Goal: Task Accomplishment & Management: Complete application form

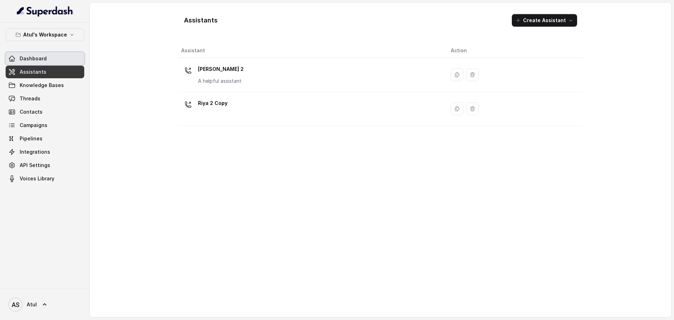
click at [51, 61] on link "Dashboard" at bounding box center [45, 58] width 79 height 13
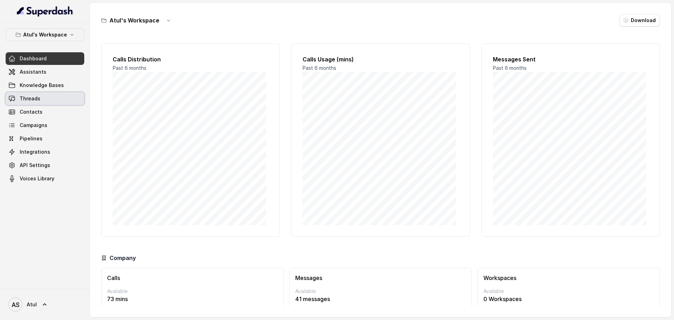
click at [36, 96] on span "Threads" at bounding box center [30, 98] width 21 height 7
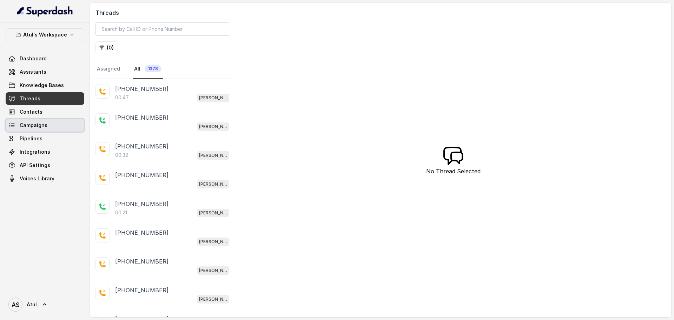
click at [41, 126] on span "Campaigns" at bounding box center [34, 125] width 28 height 7
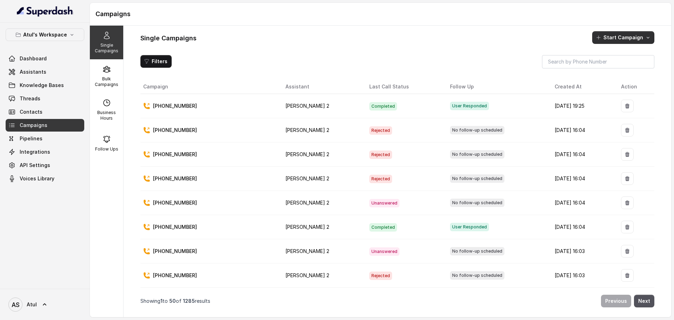
click at [631, 39] on button "Start Campaign" at bounding box center [623, 37] width 62 height 13
click at [622, 71] on div "Call" at bounding box center [613, 67] width 34 height 7
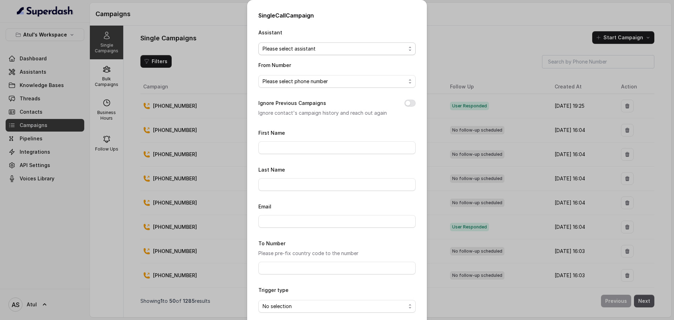
click at [263, 48] on span "Please select assistant" at bounding box center [333, 49] width 143 height 8
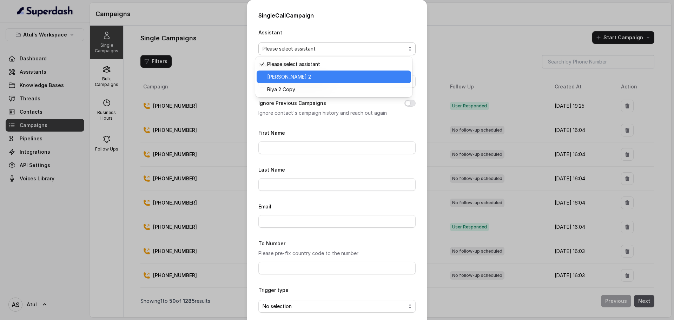
click at [302, 78] on span "Riya 2" at bounding box center [337, 77] width 140 height 8
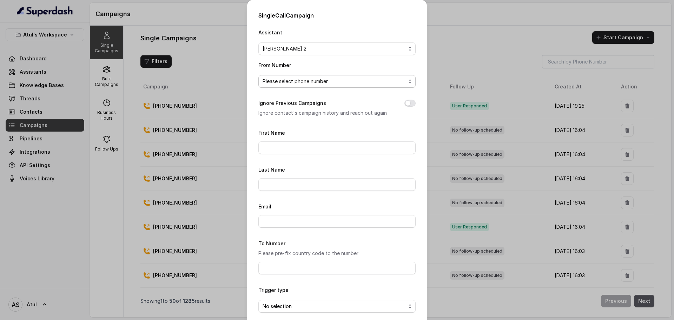
click at [303, 80] on span "Please select phone number" at bounding box center [333, 81] width 143 height 8
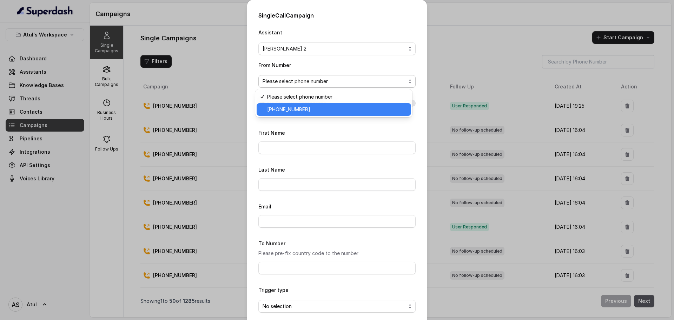
click at [308, 109] on span "+918035743334" at bounding box center [337, 109] width 140 height 8
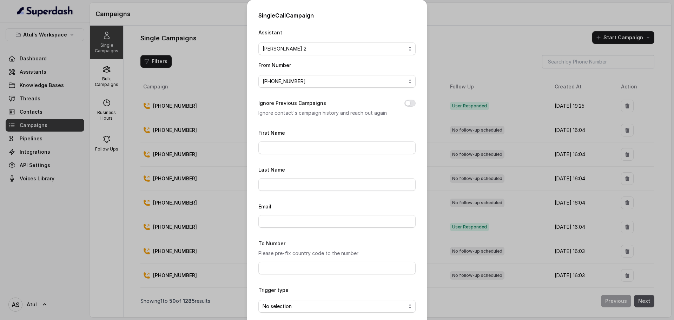
click at [367, 120] on div "Assistant Riya 2 From Number +918035743334 Ignore Previous Campaigns Ignore con…" at bounding box center [336, 182] width 157 height 308
click at [333, 144] on input "First Name" at bounding box center [336, 147] width 157 height 13
type input "Atul"
type input "Singh"
drag, startPoint x: 321, startPoint y: 185, endPoint x: 204, endPoint y: 179, distance: 118.1
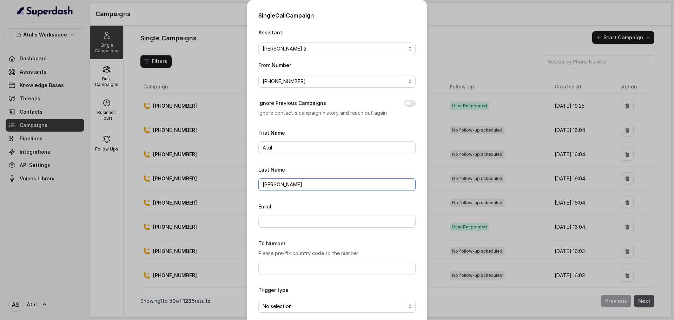
click at [204, 179] on div "Single Call Campaign Assistant Riya 2 From Number +918035743334 Ignore Previous…" at bounding box center [337, 160] width 674 height 320
click at [325, 221] on input "Email" at bounding box center [336, 221] width 157 height 13
click at [270, 240] on div "To Number Please pre-fix country code to the number" at bounding box center [336, 256] width 157 height 35
click at [291, 267] on input "To Number" at bounding box center [336, 268] width 157 height 13
click at [320, 182] on input "Last Name" at bounding box center [336, 184] width 157 height 13
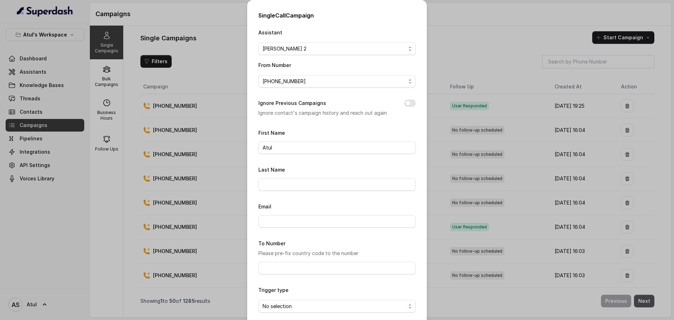
click at [274, 202] on div "Email" at bounding box center [336, 215] width 157 height 26
click at [287, 267] on input "To Number" at bounding box center [336, 268] width 157 height 13
paste input "[PHONE_NUMBER]"
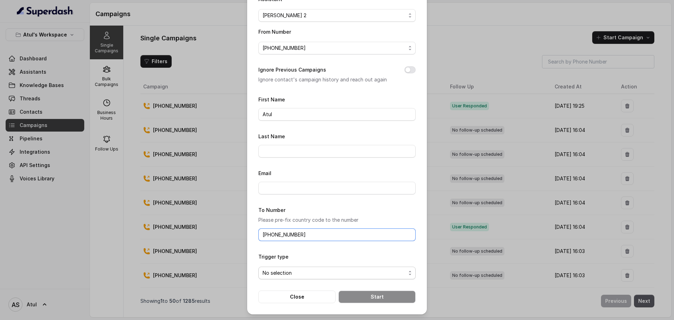
type input "[PHONE_NUMBER]"
click at [311, 272] on span "No selection" at bounding box center [333, 273] width 143 height 8
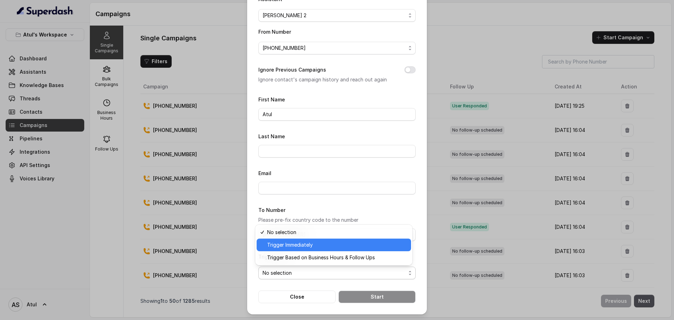
click at [297, 246] on span "Trigger Immediately" at bounding box center [337, 245] width 140 height 8
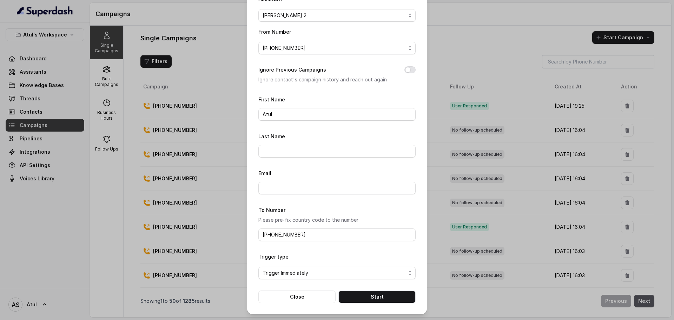
click at [318, 257] on div "Trigger type Trigger Immediately" at bounding box center [336, 265] width 157 height 27
click at [365, 252] on div "Trigger type Trigger Immediately" at bounding box center [336, 265] width 157 height 27
click at [400, 300] on button "Start" at bounding box center [376, 297] width 77 height 13
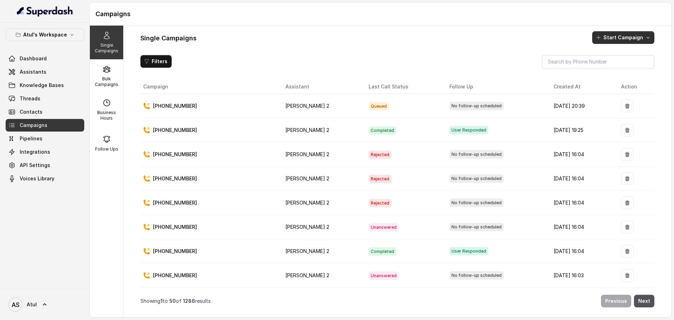
click at [621, 38] on button "Start Campaign" at bounding box center [623, 37] width 62 height 13
click at [607, 67] on p "Call" at bounding box center [610, 67] width 8 height 7
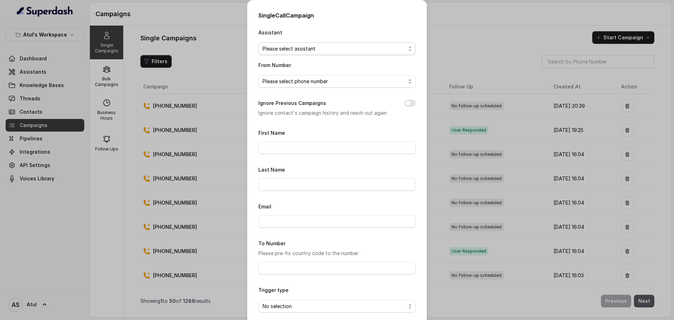
click at [288, 49] on span "Please select assistant" at bounding box center [333, 49] width 143 height 8
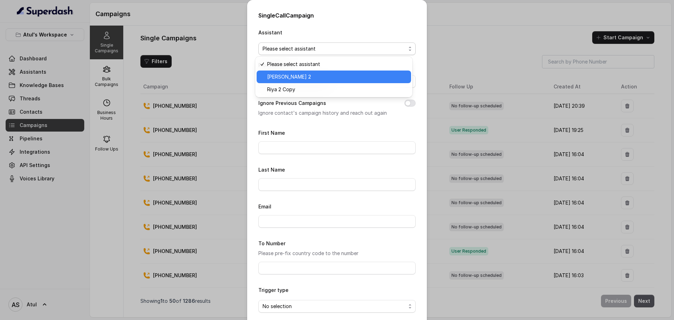
click at [288, 75] on span "Riya 2" at bounding box center [337, 77] width 140 height 8
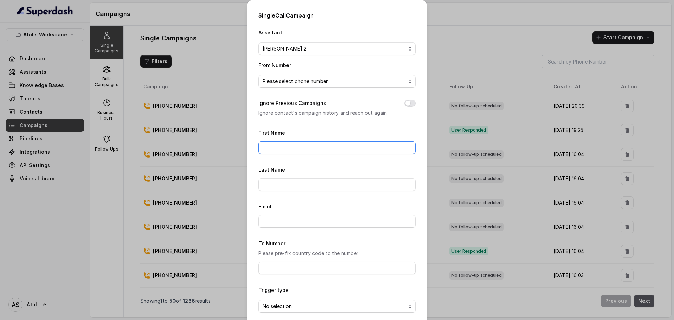
click at [305, 147] on input "First Name" at bounding box center [336, 147] width 157 height 13
type input "Aakash"
click at [292, 267] on input "To Number" at bounding box center [336, 268] width 157 height 13
paste input "[PHONE_NUMBER]"
type input "[PHONE_NUMBER]"
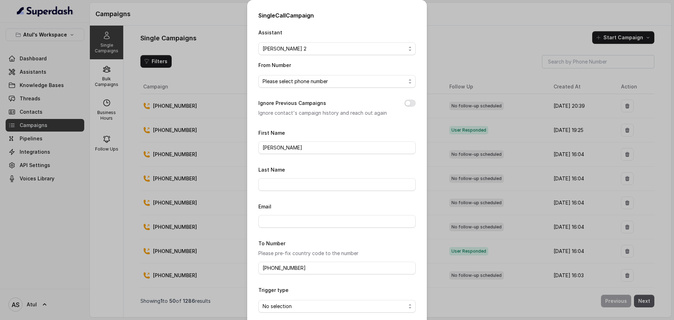
click at [307, 282] on form "First Name Aakash Last Name Email To Number Please pre-fix country code to the …" at bounding box center [336, 232] width 157 height 208
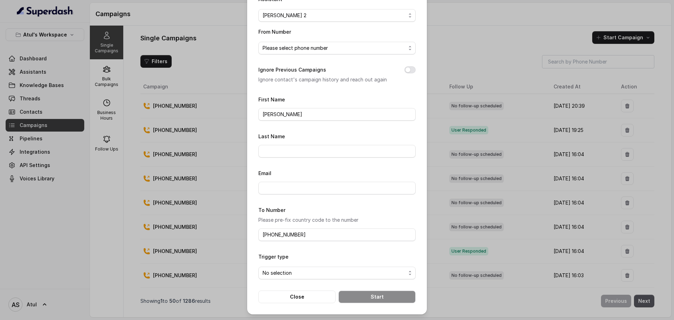
click at [307, 273] on span "No selection" at bounding box center [333, 273] width 143 height 8
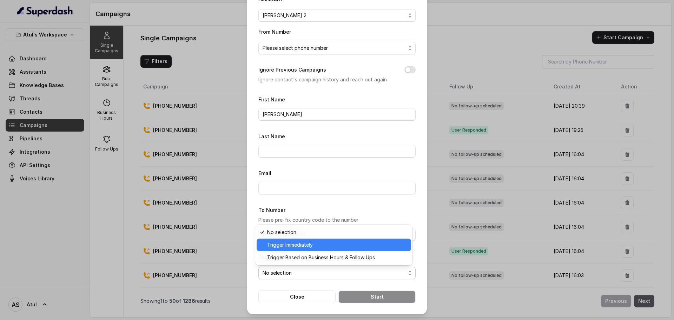
click at [285, 250] on div "Trigger Immediately" at bounding box center [334, 245] width 154 height 13
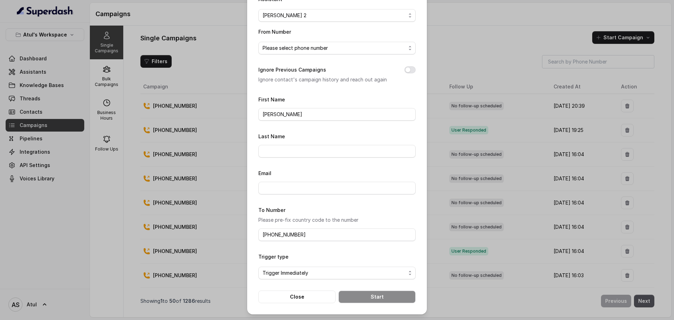
click at [319, 251] on form "First Name Aakash Last Name Email To Number Please pre-fix country code to the …" at bounding box center [336, 199] width 157 height 208
click at [313, 89] on div "Assistant Riya 2 From Number Please select phone number Ignore Previous Campaig…" at bounding box center [336, 149] width 157 height 308
click at [314, 44] on span "Please select phone number" at bounding box center [333, 48] width 143 height 8
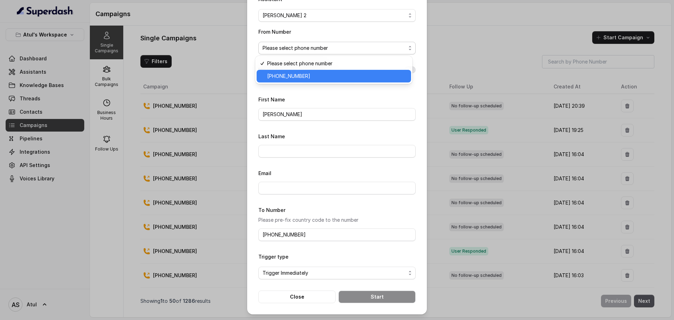
click at [300, 77] on span "+918035743334" at bounding box center [337, 76] width 140 height 8
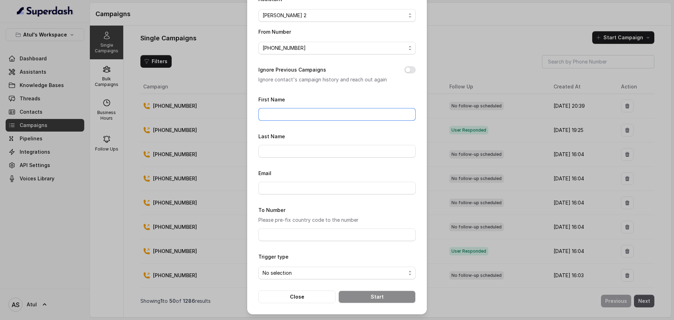
click at [292, 116] on input "First Name" at bounding box center [336, 114] width 157 height 13
type input "Aakash"
click at [301, 210] on div "To Number Please pre-fix country code to the number" at bounding box center [336, 223] width 157 height 35
click at [299, 237] on input "To Number" at bounding box center [336, 234] width 157 height 13
paste input "[PHONE_NUMBER]"
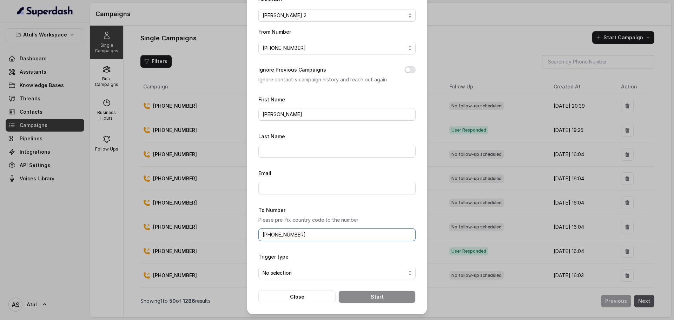
type input "[PHONE_NUMBER]"
click at [308, 251] on form "First Name Aakash Last Name Email To Number Please pre-fix country code to the …" at bounding box center [336, 199] width 157 height 208
click at [304, 274] on span "No selection" at bounding box center [333, 273] width 143 height 8
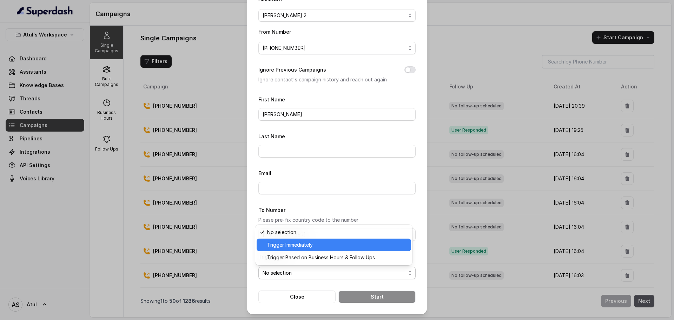
click at [288, 246] on span "Trigger Immediately" at bounding box center [337, 245] width 140 height 8
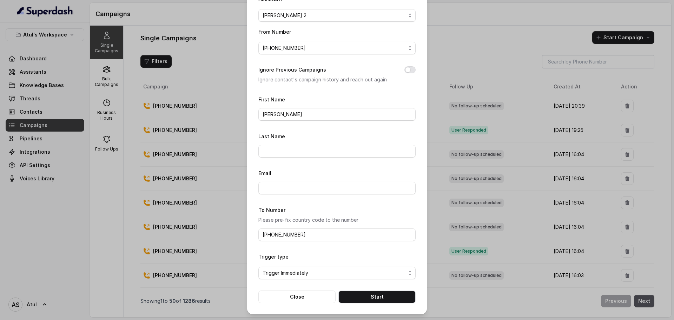
click at [348, 305] on div "Single Call Campaign Assistant Riya 2 From Number +918035743334 Ignore Previous…" at bounding box center [337, 141] width 180 height 348
click at [363, 297] on button "Start" at bounding box center [376, 297] width 77 height 13
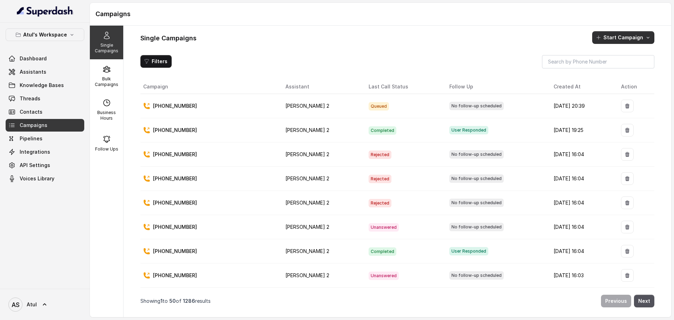
click at [621, 33] on button "Start Campaign" at bounding box center [623, 37] width 62 height 13
click at [603, 68] on div "Call" at bounding box center [613, 67] width 34 height 7
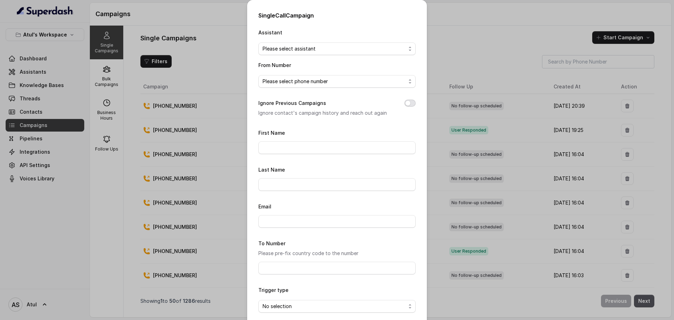
click at [407, 101] on button "Ignore Previous Campaigns" at bounding box center [409, 103] width 11 height 7
click at [308, 47] on span "Please select assistant" at bounding box center [333, 49] width 143 height 8
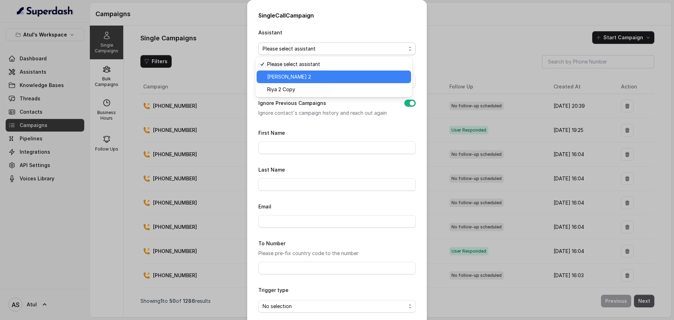
click at [292, 74] on span "Riya 2" at bounding box center [337, 77] width 140 height 8
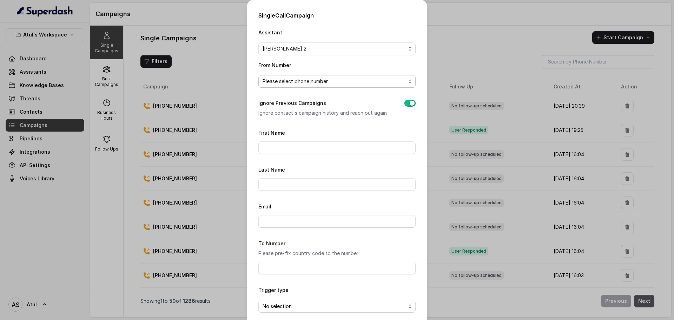
click at [292, 82] on span "Please select phone number" at bounding box center [333, 81] width 143 height 8
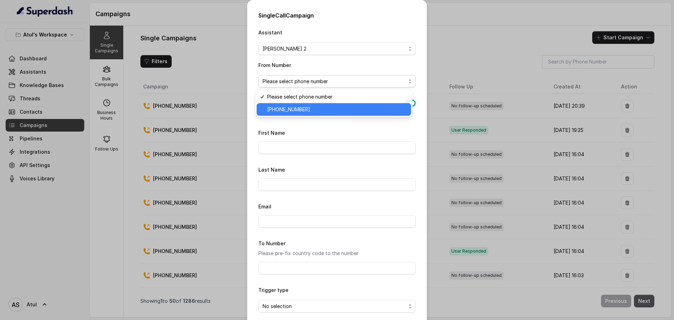
click at [285, 112] on span "+918035743334" at bounding box center [337, 109] width 140 height 8
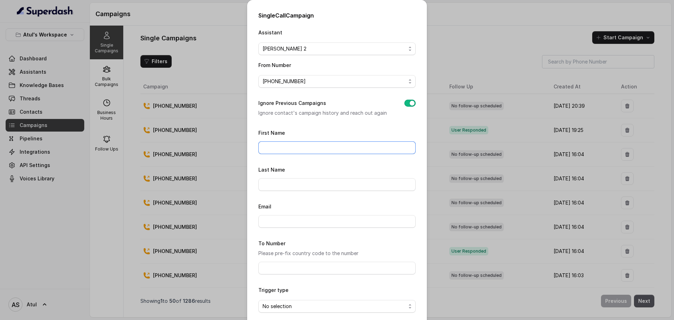
click at [311, 146] on input "First Name" at bounding box center [336, 147] width 157 height 13
type input "Aakash"
click at [311, 211] on div "Email" at bounding box center [336, 215] width 157 height 26
click at [297, 267] on input "To Number" at bounding box center [336, 268] width 157 height 13
click at [266, 272] on input "To Number" at bounding box center [336, 268] width 157 height 13
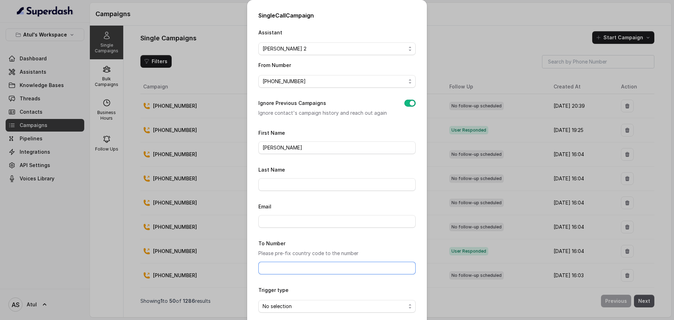
paste input "[PHONE_NUMBER]"
type input "[PHONE_NUMBER]"
click at [307, 283] on form "First Name Aakash Last Name Email To Number Please pre-fix country code to the …" at bounding box center [336, 232] width 157 height 208
click at [313, 304] on span "No selection" at bounding box center [333, 306] width 143 height 8
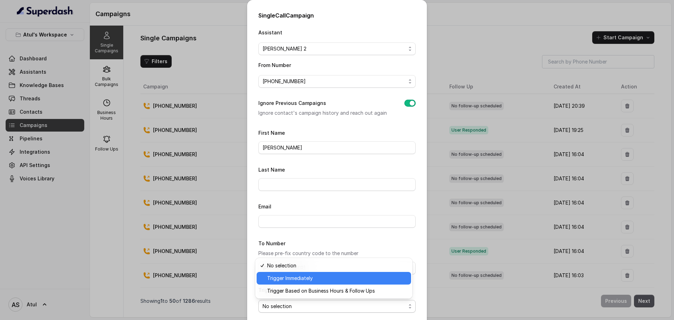
click at [333, 280] on span "Trigger Immediately" at bounding box center [337, 278] width 140 height 8
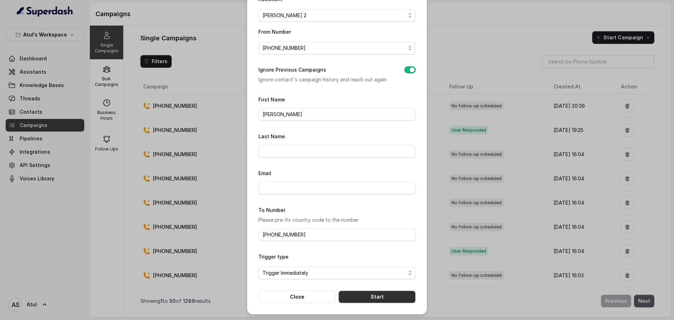
click at [367, 297] on button "Start" at bounding box center [376, 297] width 77 height 13
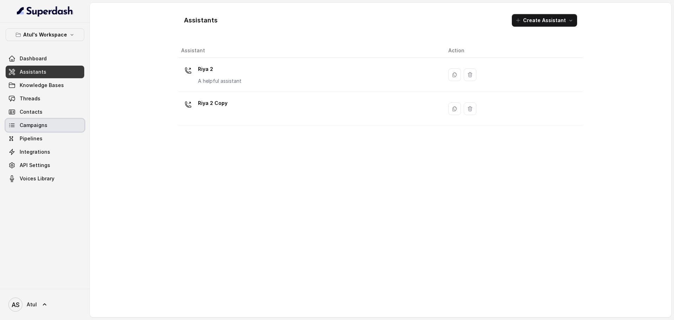
click at [34, 128] on span "Campaigns" at bounding box center [34, 125] width 28 height 7
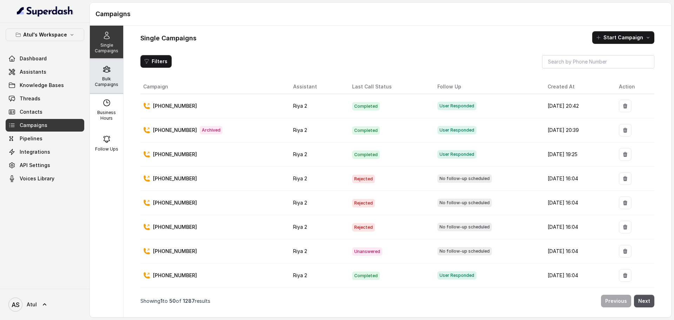
click at [108, 72] on div "Bulk Campaigns" at bounding box center [106, 76] width 33 height 34
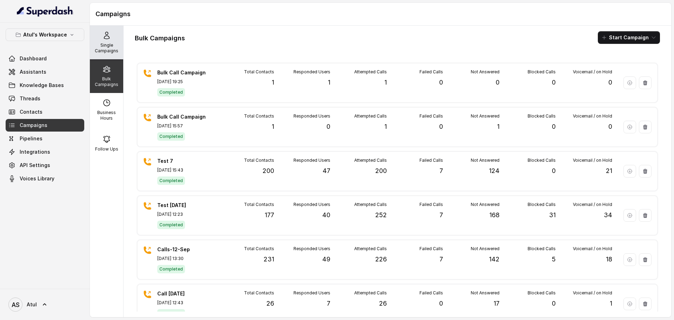
click at [106, 45] on p "Single Campaigns" at bounding box center [107, 47] width 28 height 11
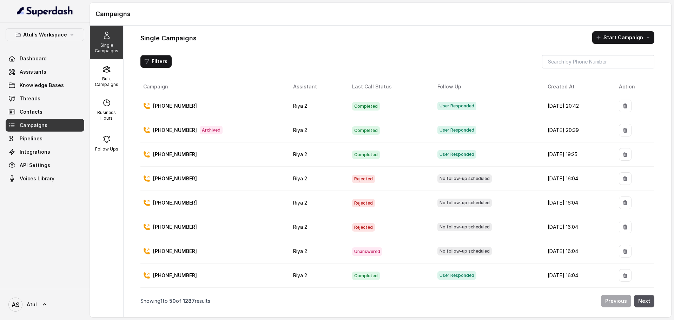
click at [236, 112] on td "[PHONE_NUMBER]" at bounding box center [213, 106] width 147 height 24
click at [214, 102] on div "[PHONE_NUMBER]" at bounding box center [212, 105] width 139 height 7
click at [29, 101] on span "Threads" at bounding box center [30, 98] width 21 height 7
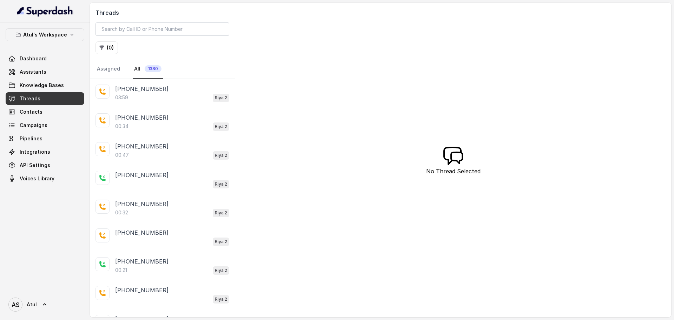
click at [160, 95] on div "03:59 Riya 2" at bounding box center [172, 97] width 114 height 9
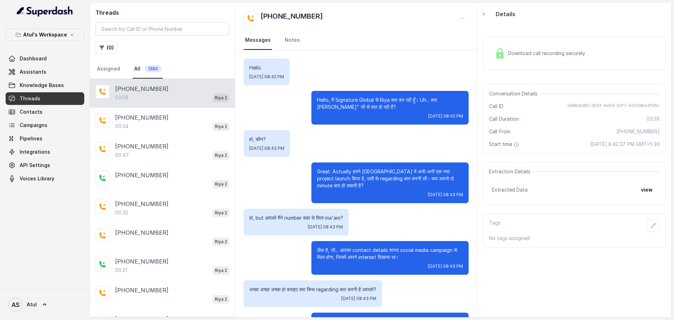
scroll to position [956, 0]
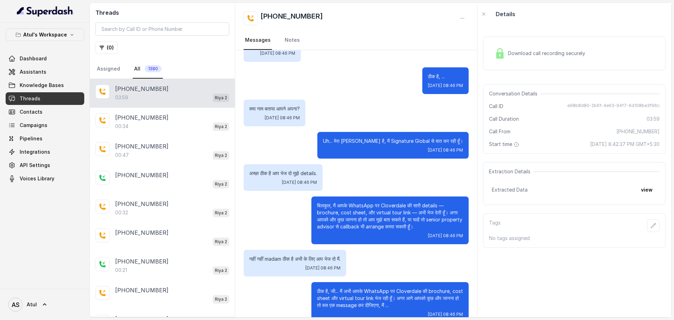
click at [597, 63] on div "Download call recording securely" at bounding box center [574, 53] width 182 height 34
